Goal: Book appointment/travel/reservation

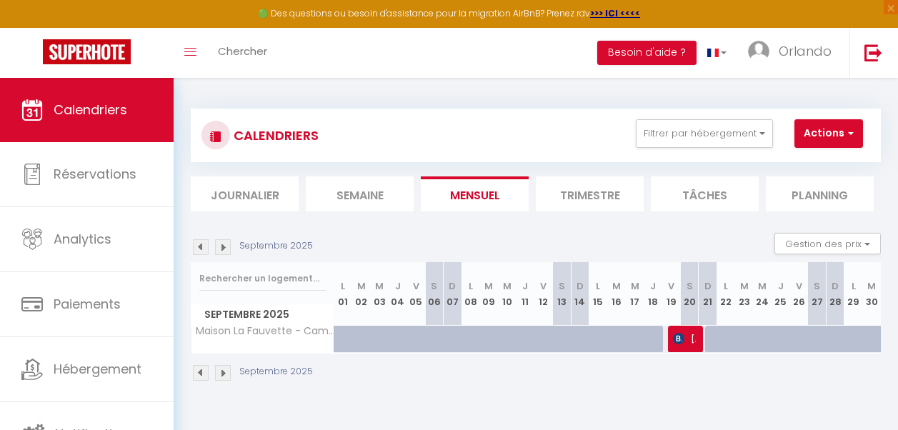
scroll to position [78, 0]
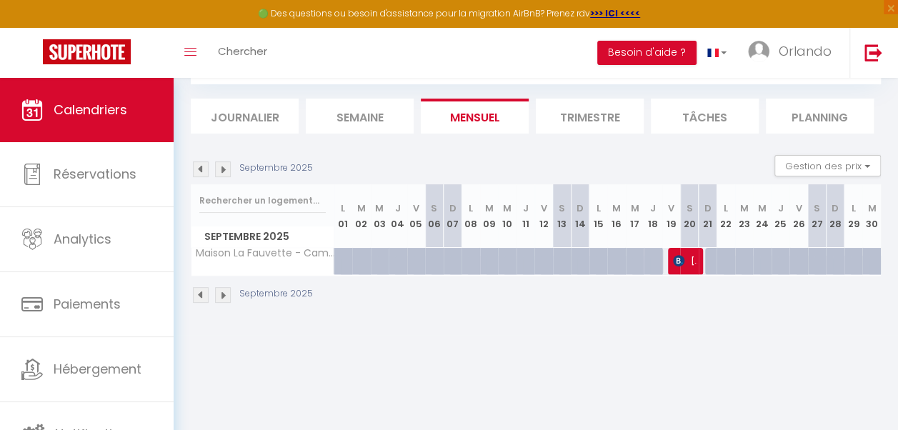
click at [217, 296] on img at bounding box center [223, 295] width 16 height 16
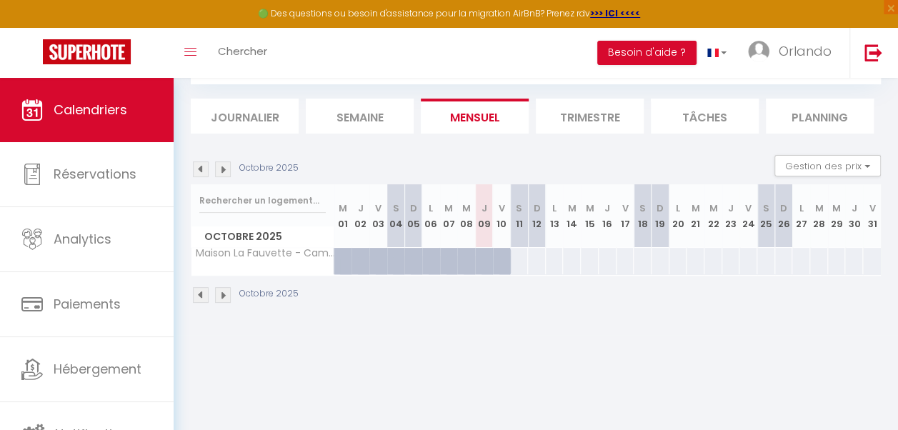
click at [217, 296] on img at bounding box center [223, 295] width 16 height 16
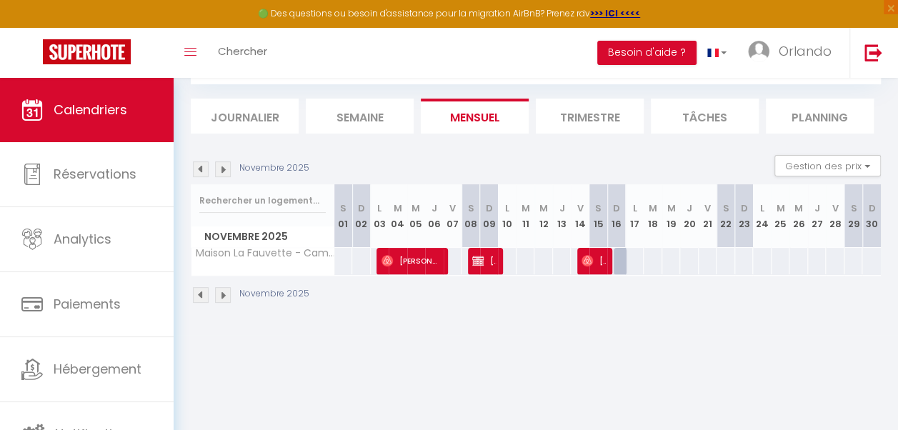
click at [217, 296] on img at bounding box center [223, 295] width 16 height 16
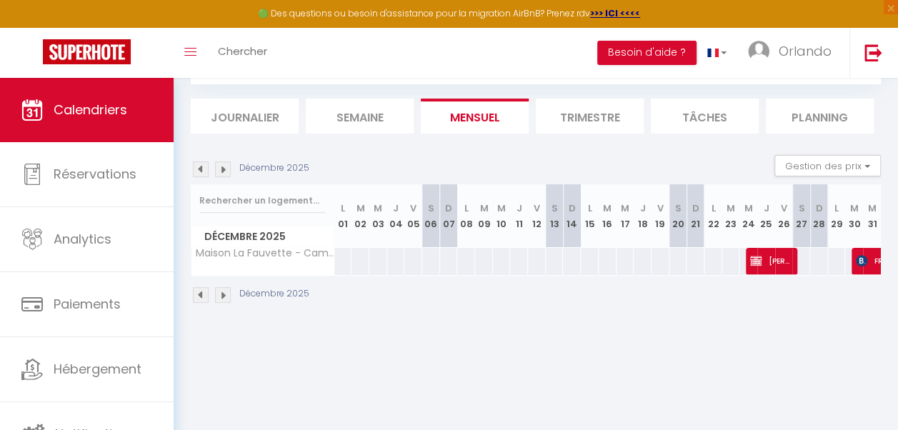
click at [217, 296] on img at bounding box center [223, 295] width 16 height 16
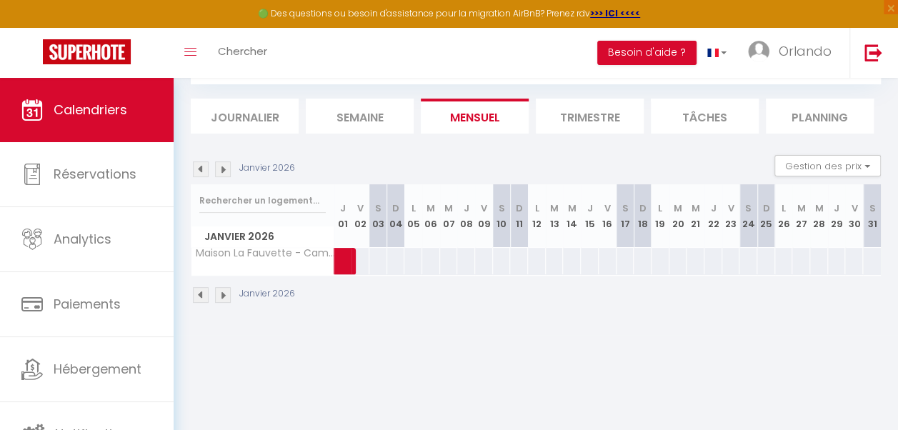
click at [217, 296] on img at bounding box center [223, 295] width 16 height 16
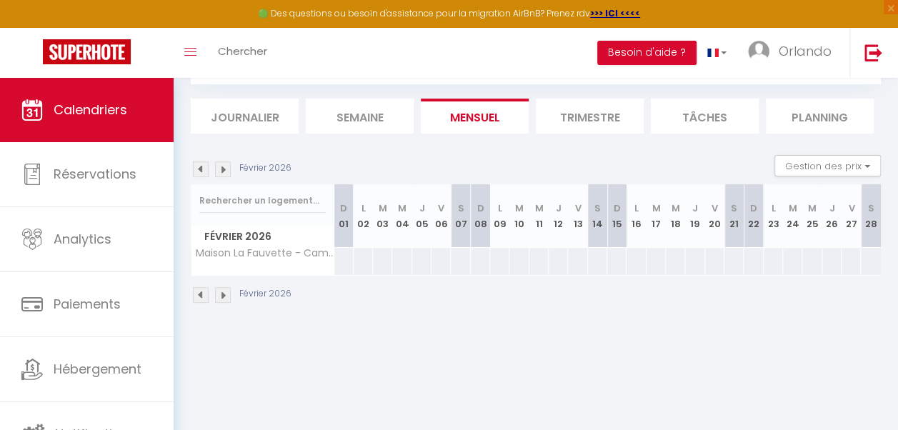
click at [217, 296] on img at bounding box center [223, 295] width 16 height 16
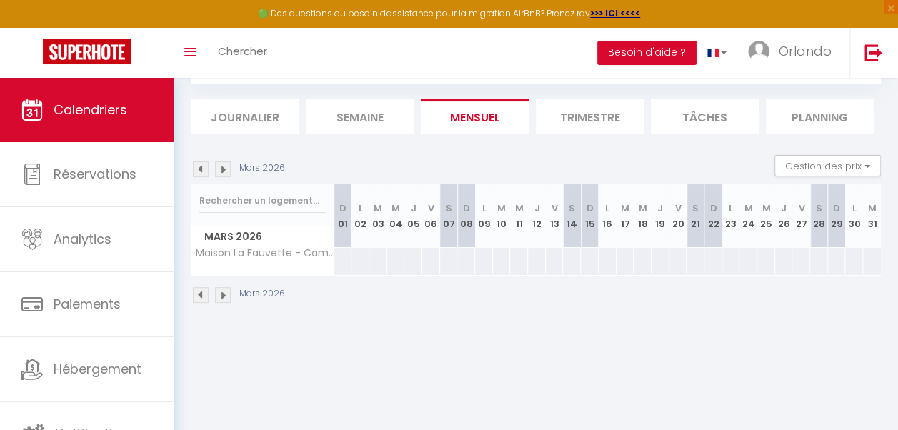
click at [217, 296] on img at bounding box center [223, 295] width 16 height 16
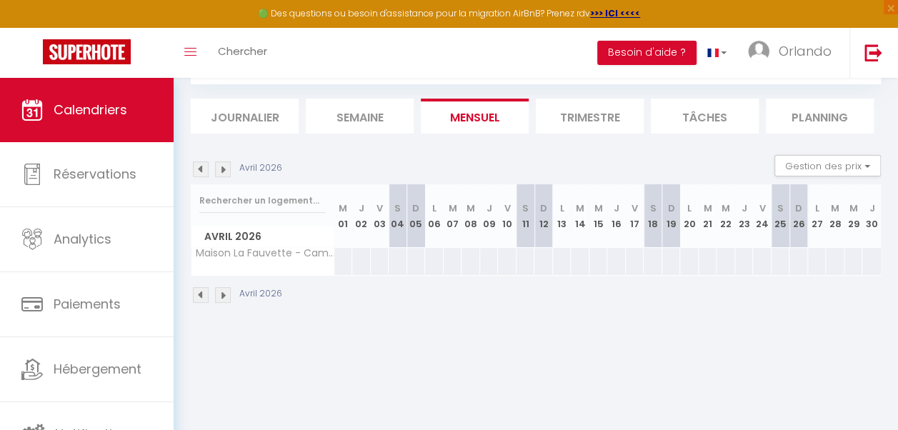
click at [217, 296] on img at bounding box center [223, 295] width 16 height 16
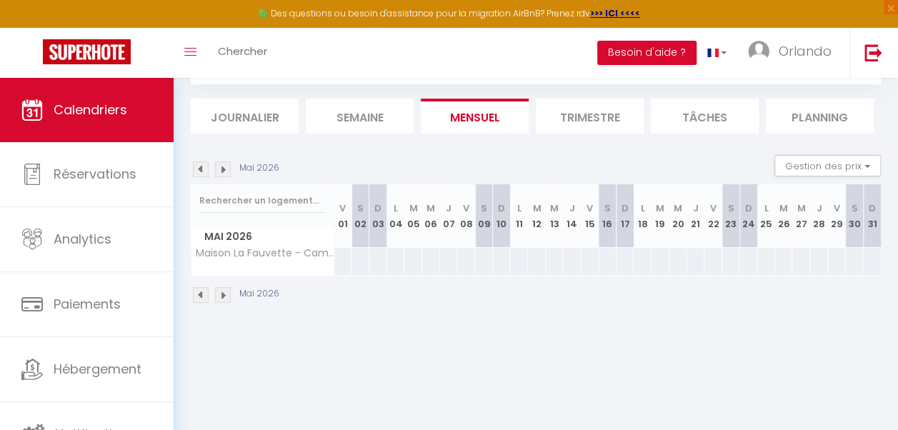
click at [217, 296] on img at bounding box center [223, 295] width 16 height 16
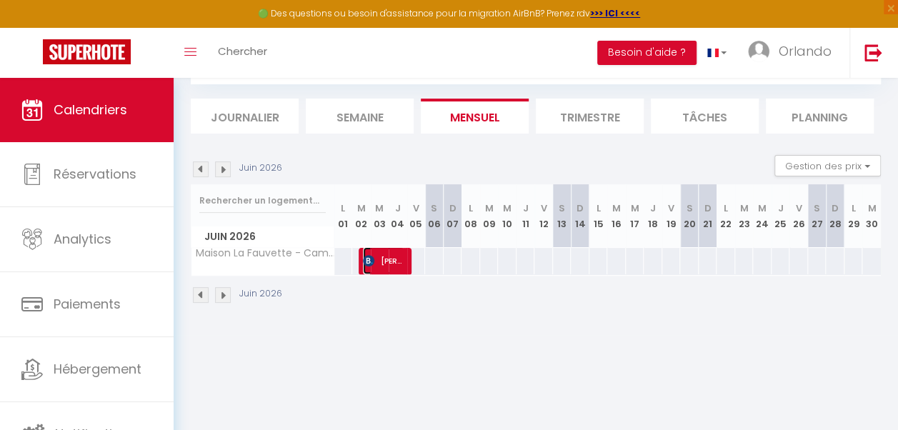
click at [393, 262] on span "[PERSON_NAME]" at bounding box center [383, 260] width 41 height 27
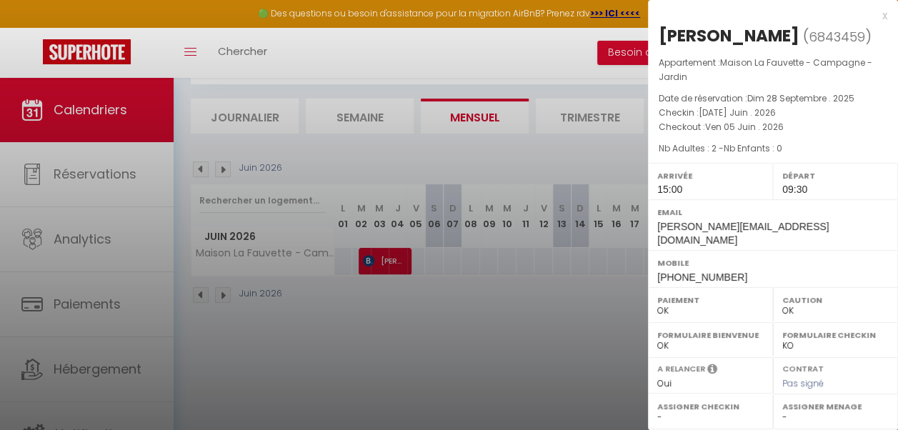
click at [883, 15] on div "x" at bounding box center [767, 15] width 239 height 17
